Goal: Task Accomplishment & Management: Use online tool/utility

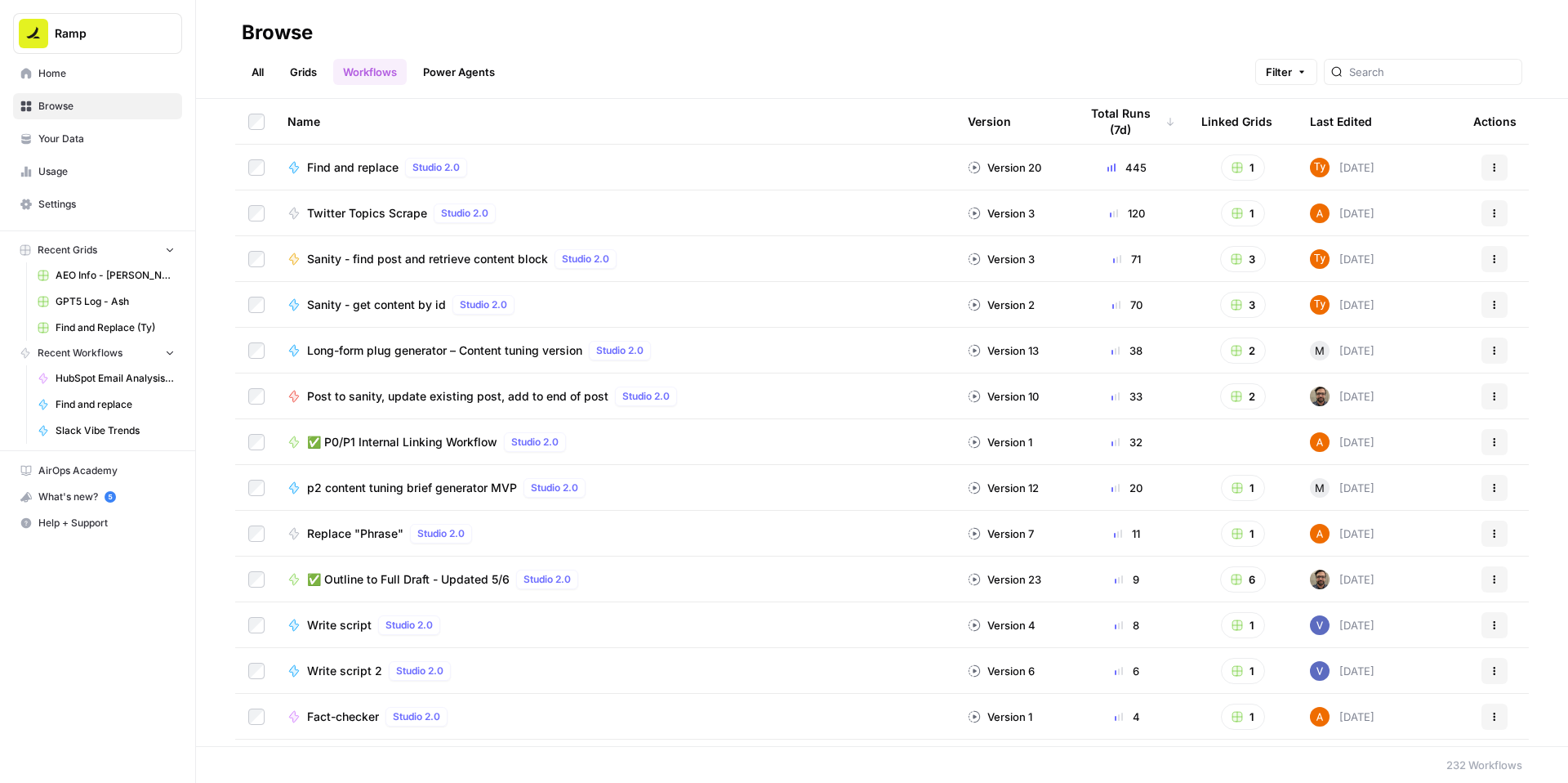
click at [443, 450] on span "✅ P0/P1 Internal Linking Workflow" at bounding box center [402, 443] width 190 height 17
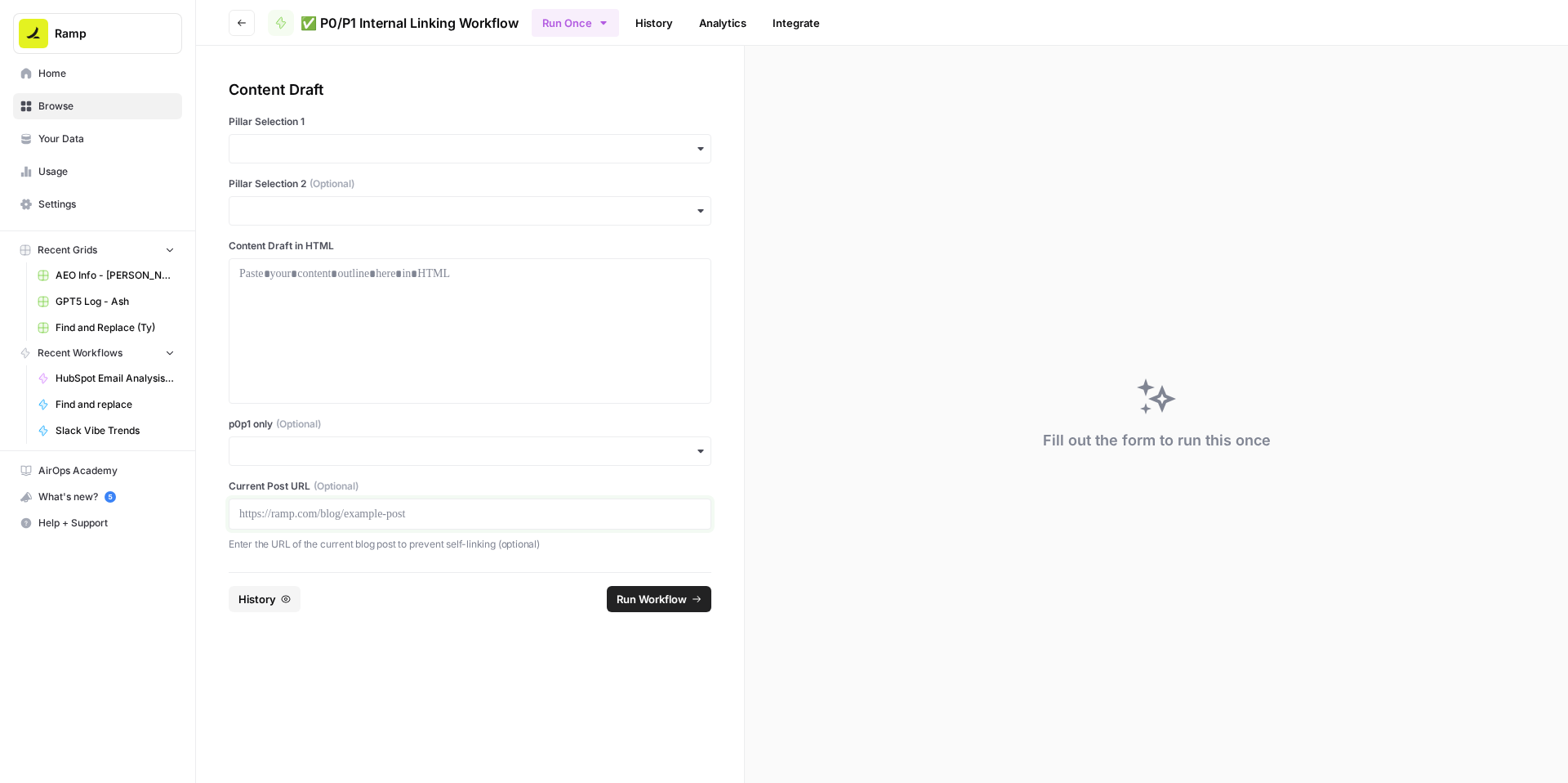
click at [428, 522] on p at bounding box center [470, 514] width 462 height 17
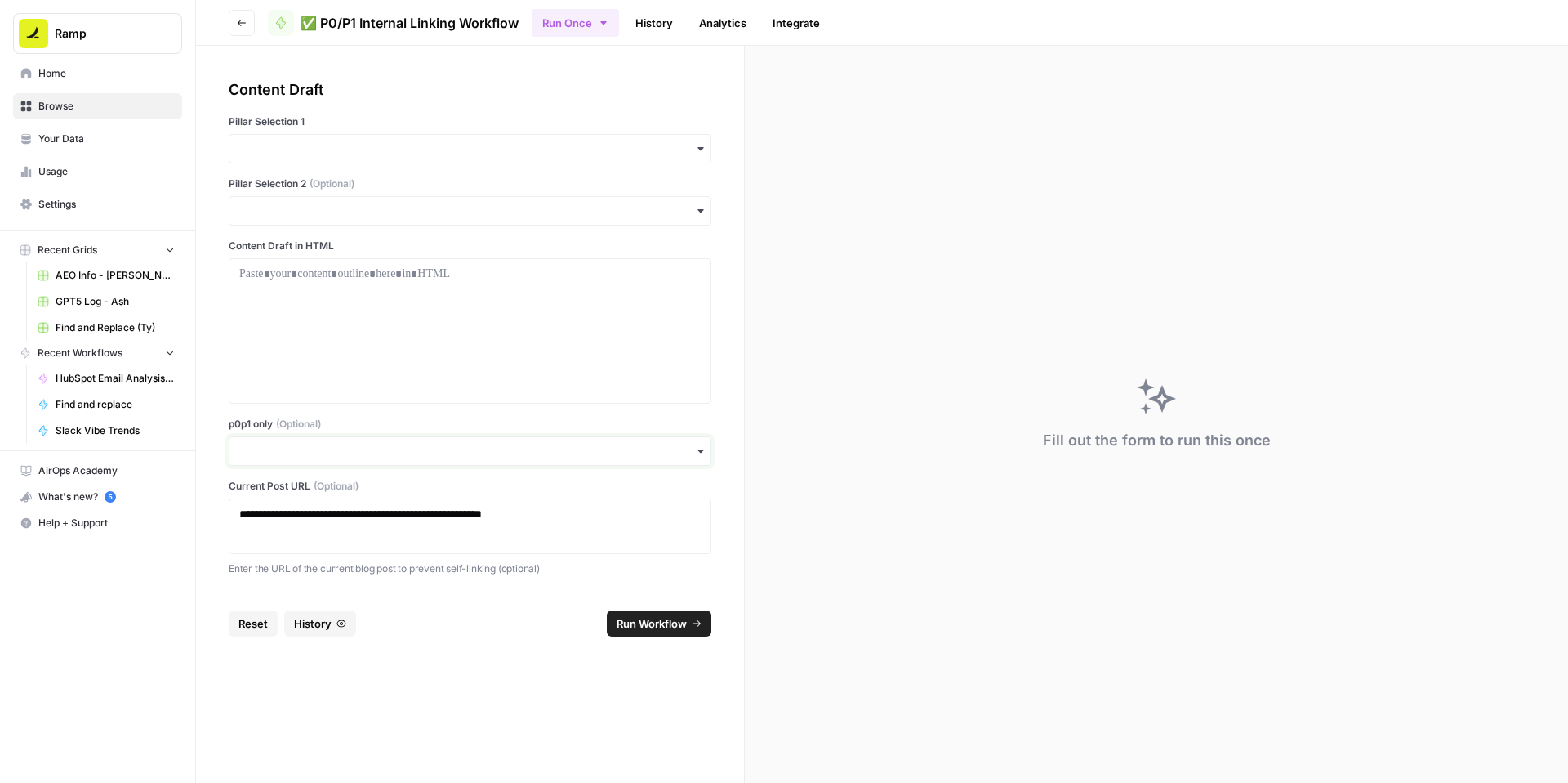
click at [406, 459] on input "p0p1 only (Optional)" at bounding box center [470, 451] width 462 height 17
click at [325, 602] on div "Yes" at bounding box center [509, 610] width 445 height 31
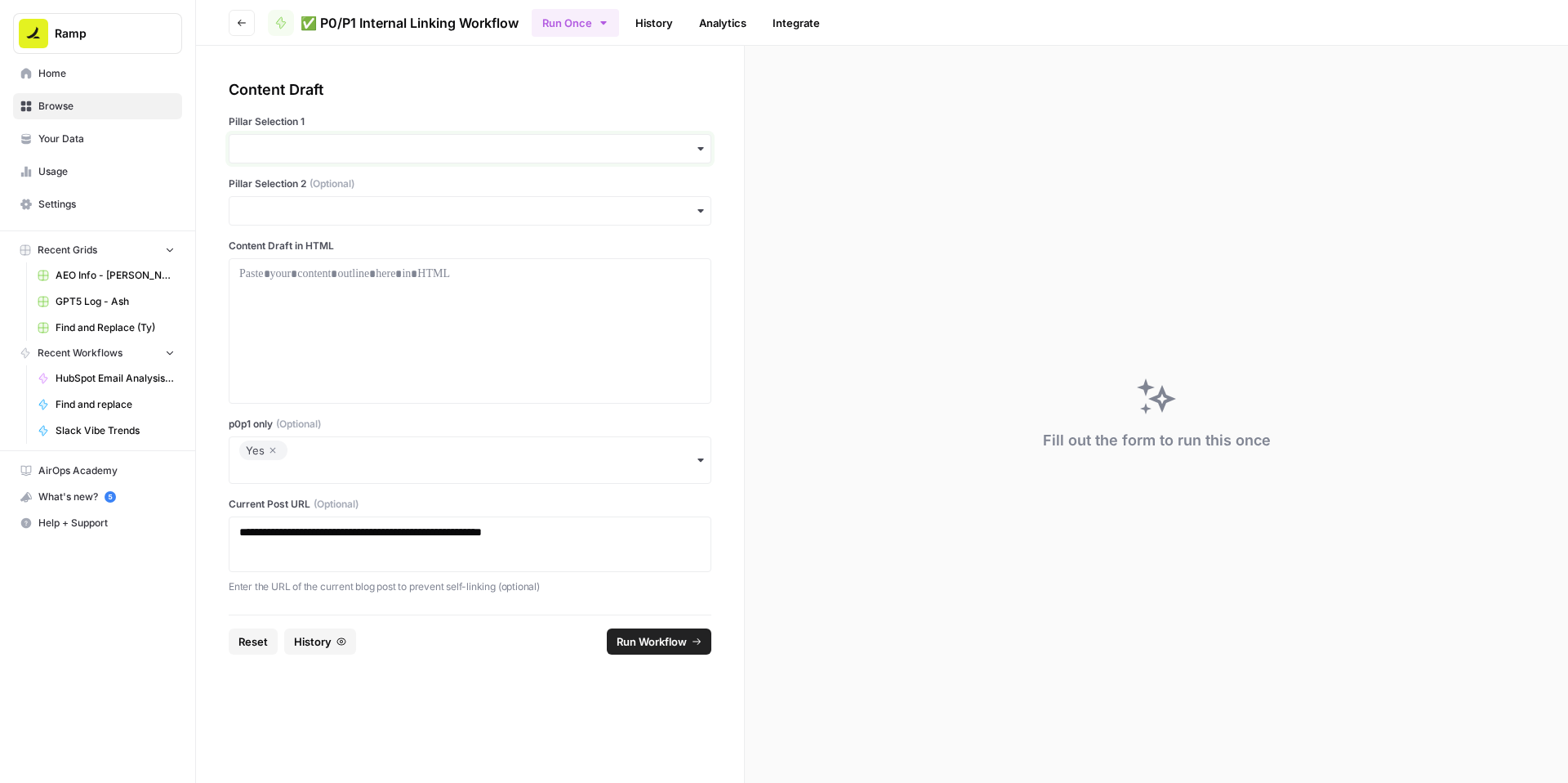
click at [399, 157] on input "Pillar Selection 1" at bounding box center [470, 149] width 462 height 17
click at [395, 238] on div "Accounts Payable" at bounding box center [509, 233] width 445 height 31
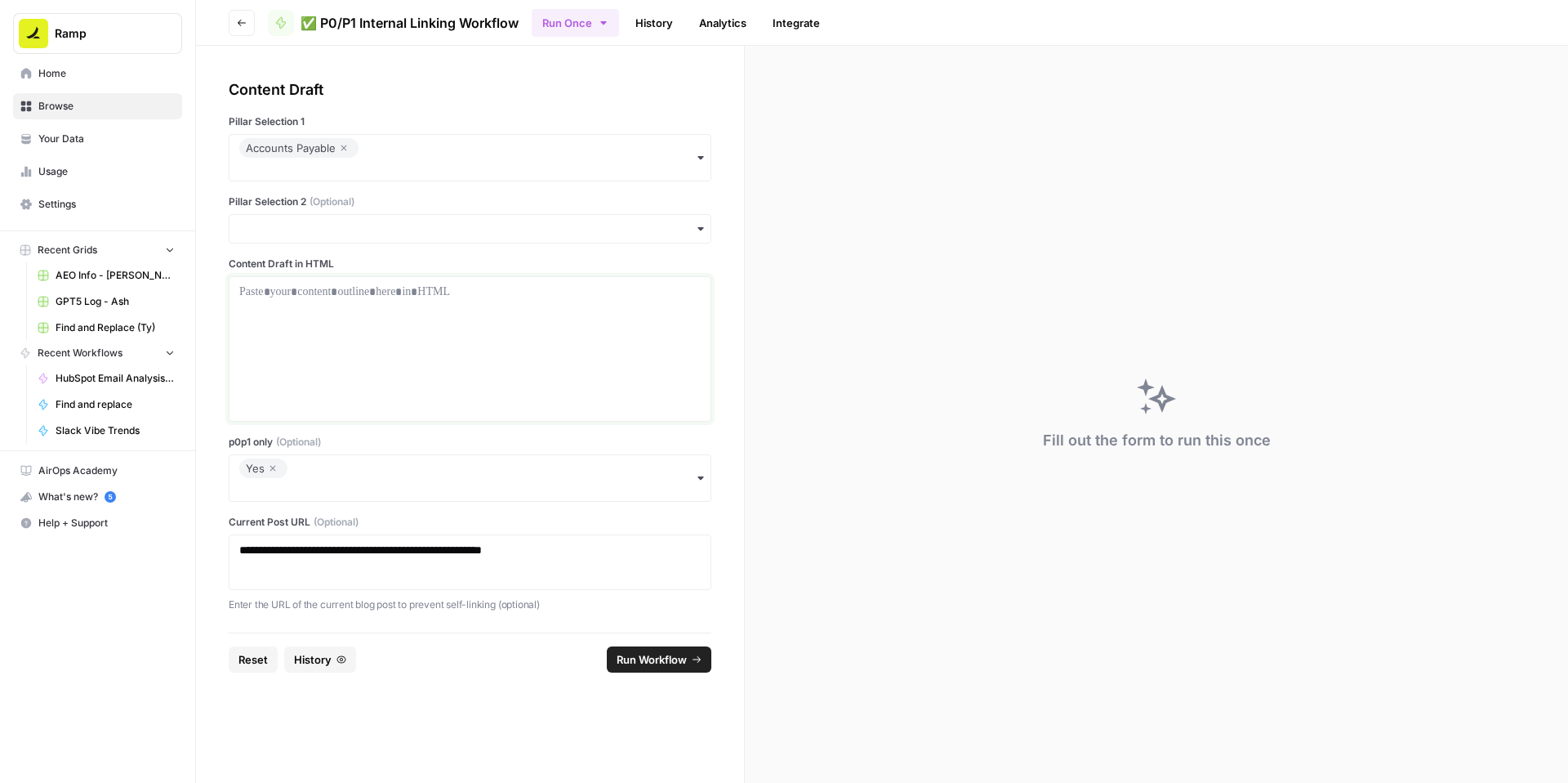
click at [439, 300] on p at bounding box center [470, 292] width 462 height 17
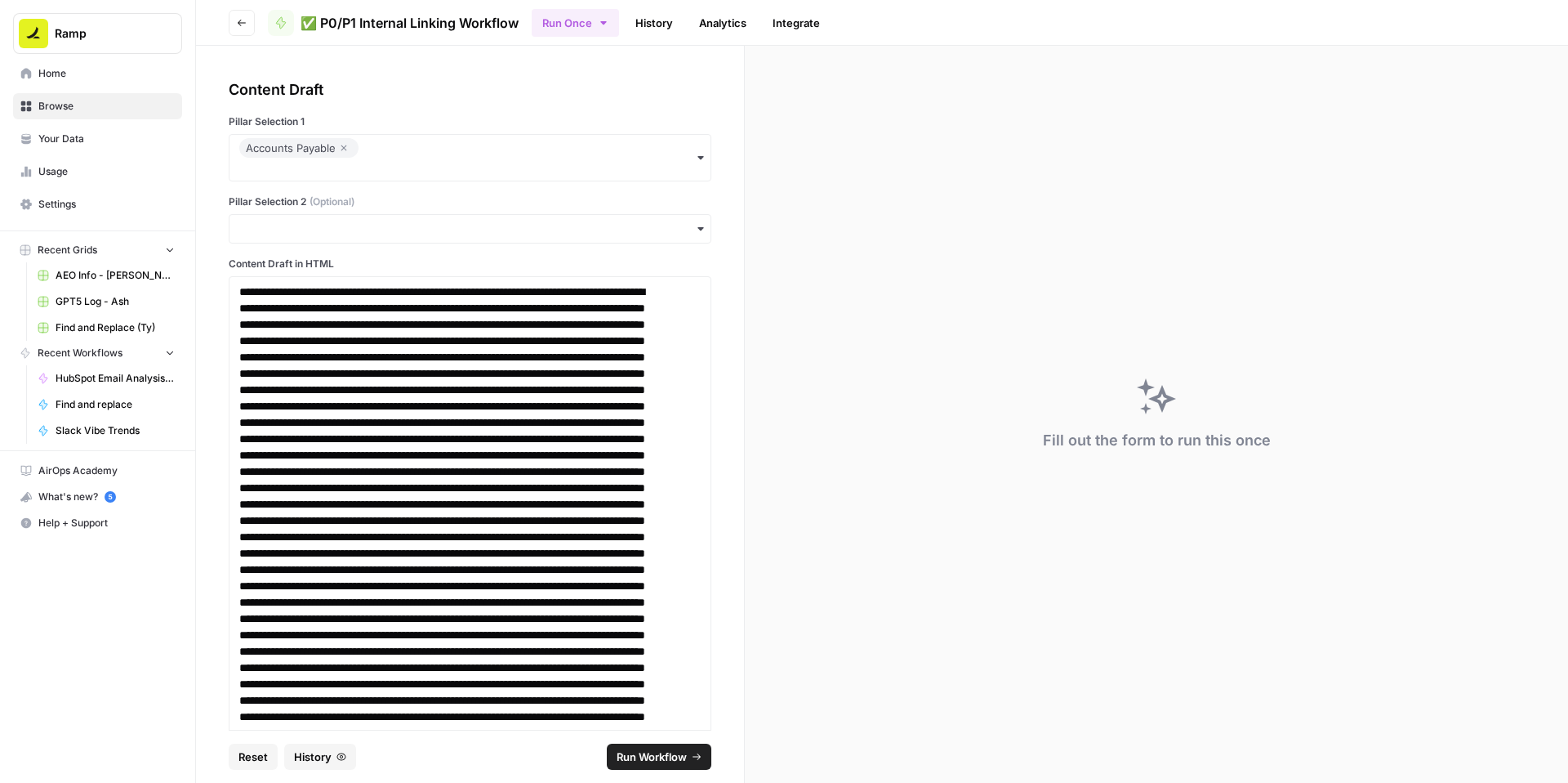
click at [654, 749] on span "Run Workflow" at bounding box center [652, 757] width 70 height 17
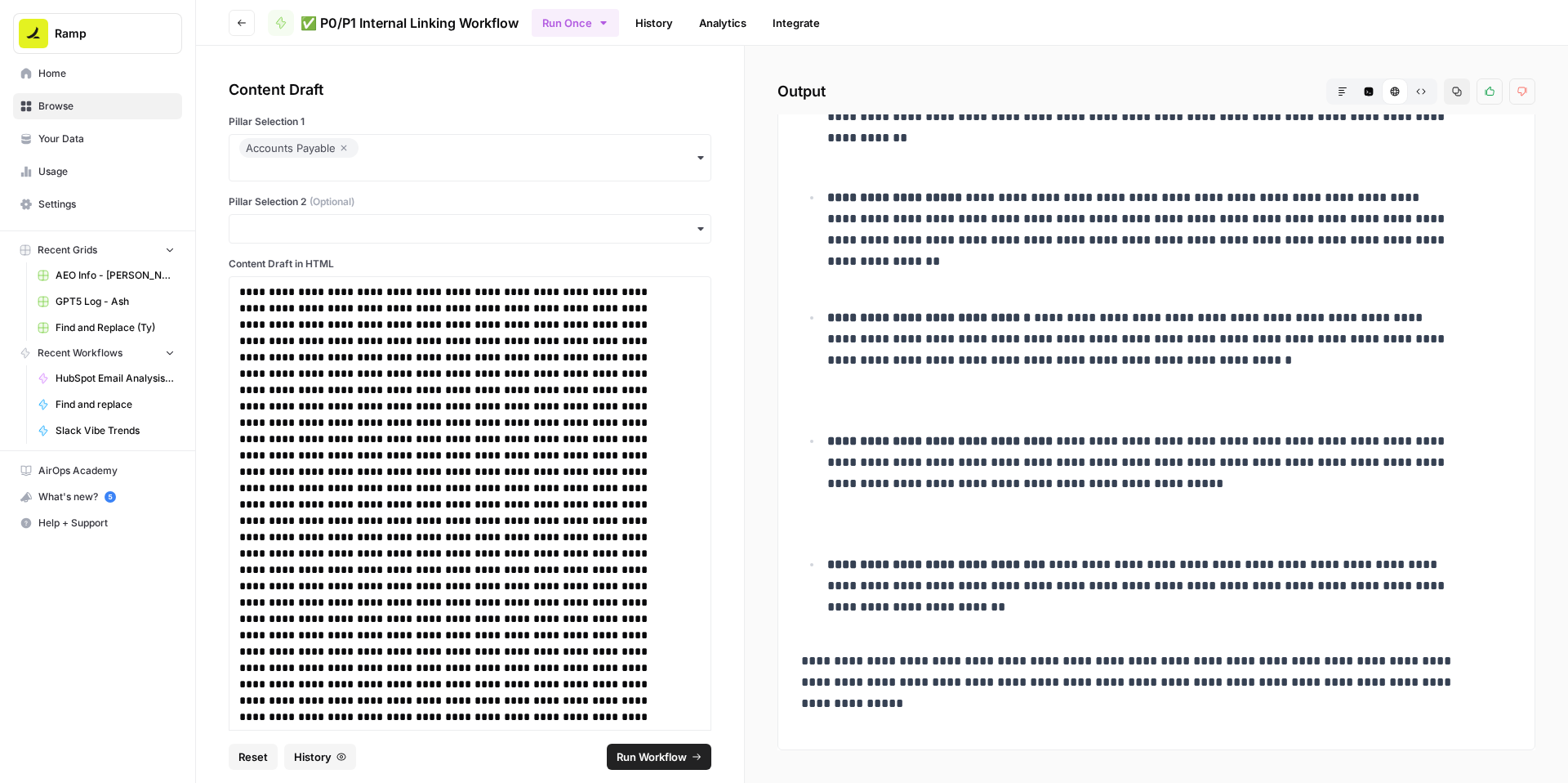
scroll to position [9969, 0]
click at [1452, 96] on icon "button" at bounding box center [1457, 91] width 10 height 10
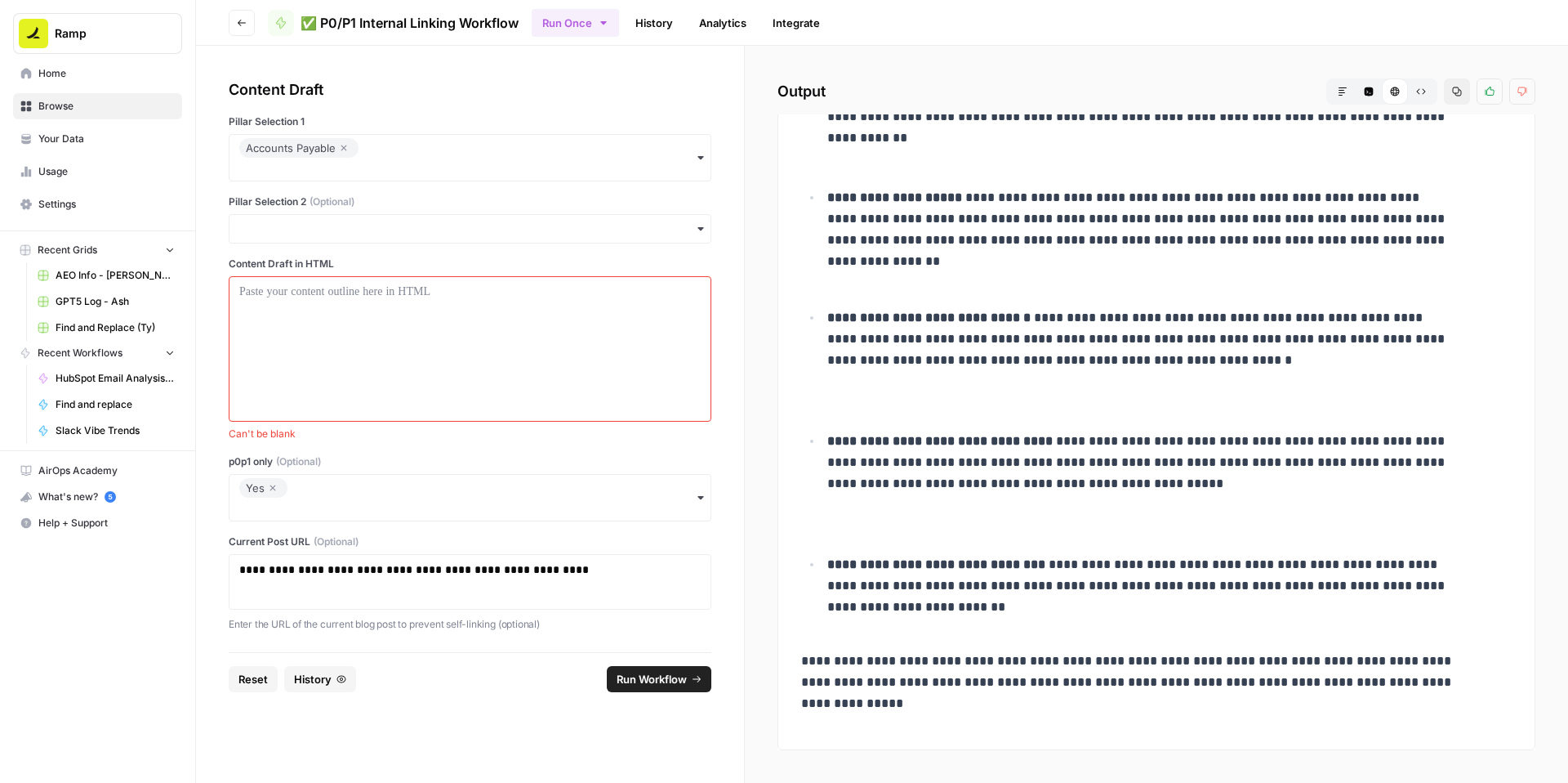
click at [341, 151] on icon "button" at bounding box center [344, 148] width 6 height 6
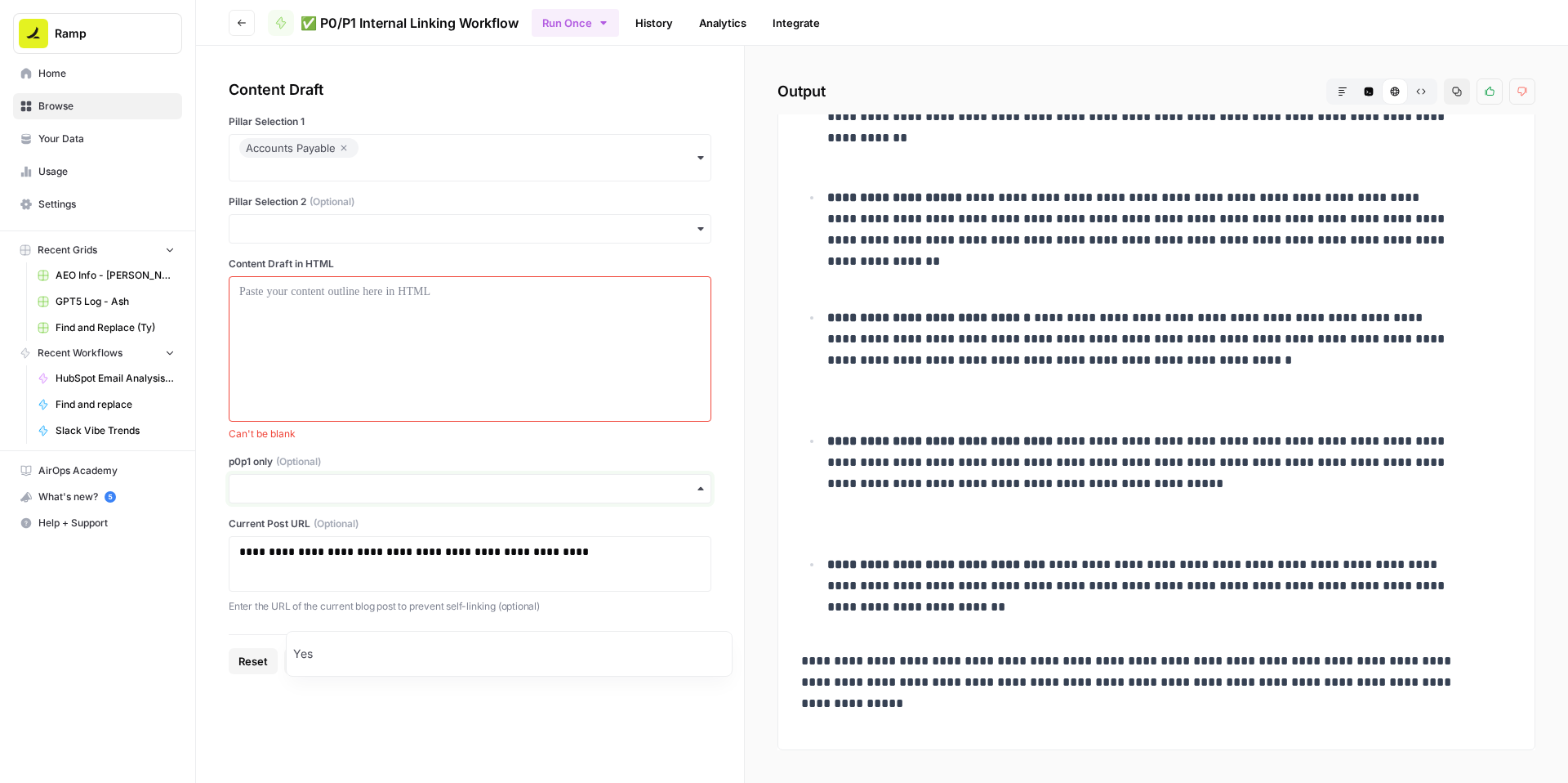
click at [386, 497] on input "p0p1 only (Optional)" at bounding box center [470, 489] width 462 height 17
click at [471, 415] on div at bounding box center [470, 349] width 462 height 131
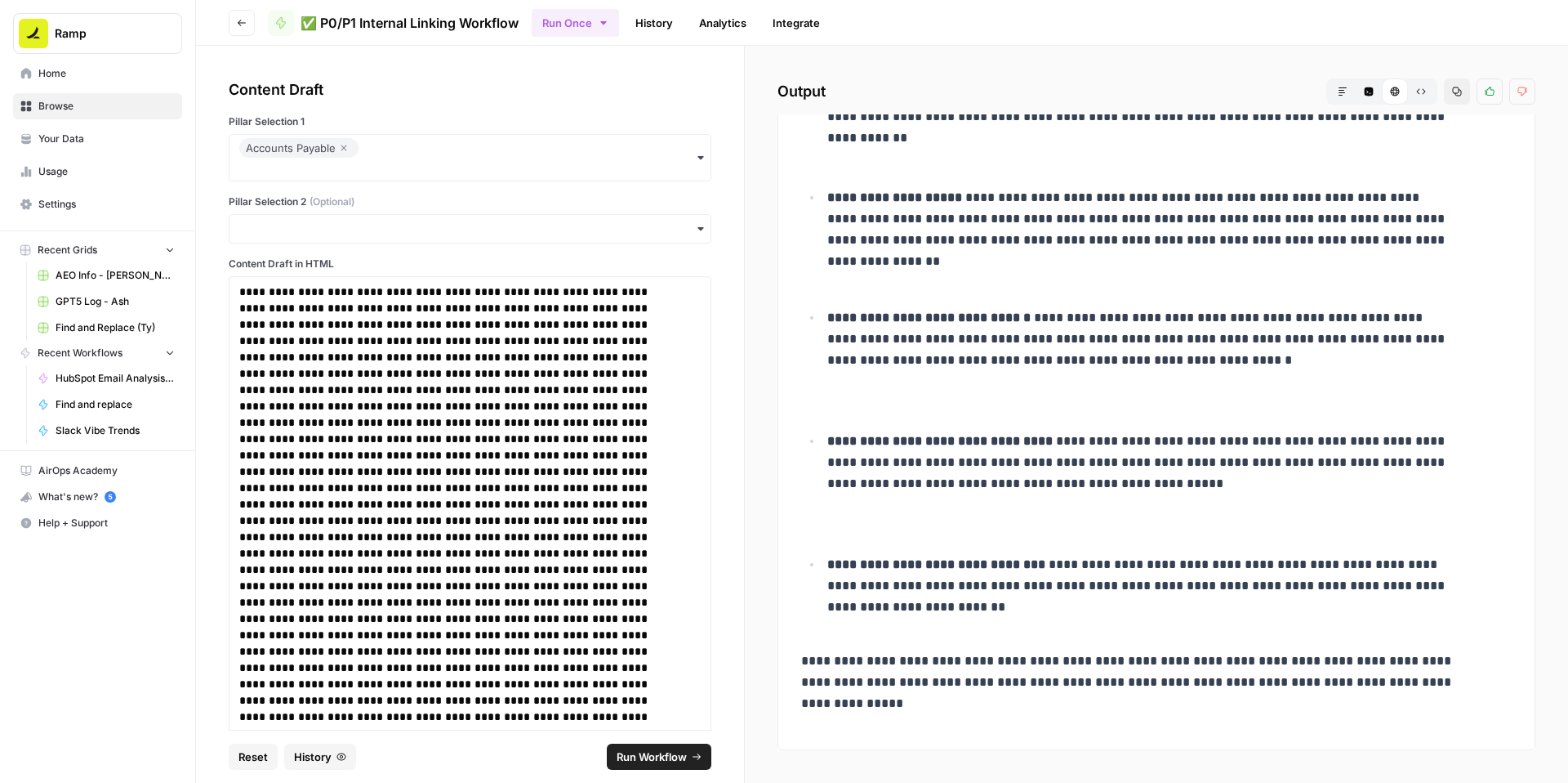
click at [665, 749] on span "Run Workflow" at bounding box center [652, 757] width 70 height 17
click at [1446, 105] on button "Copy" at bounding box center [1457, 92] width 26 height 26
